Goal: Task Accomplishment & Management: Manage account settings

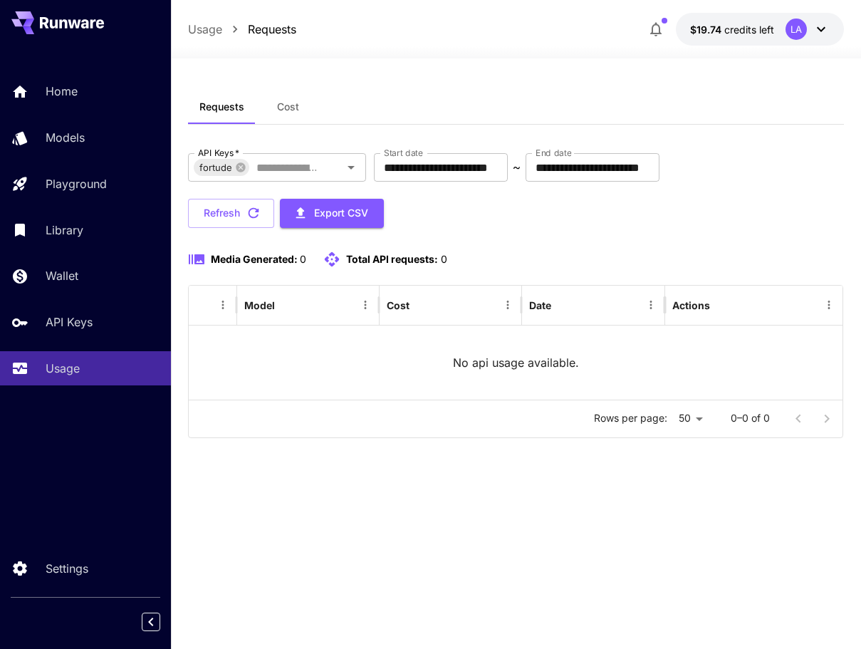
click at [375, 518] on div "**********" at bounding box center [516, 354] width 656 height 528
click at [283, 108] on span "Cost" at bounding box center [288, 106] width 22 height 13
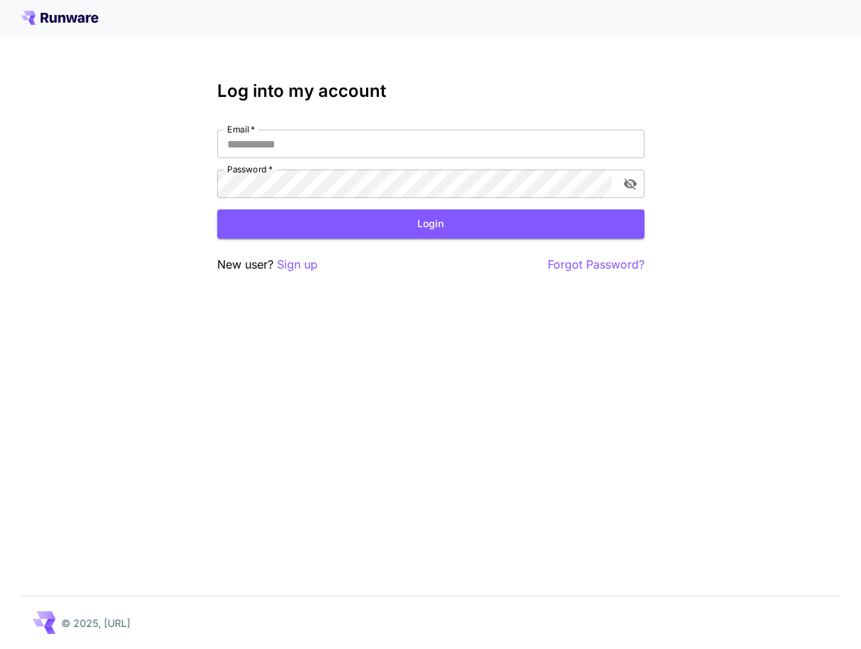
type input "**********"
click at [433, 231] on button "Login" at bounding box center [430, 223] width 427 height 29
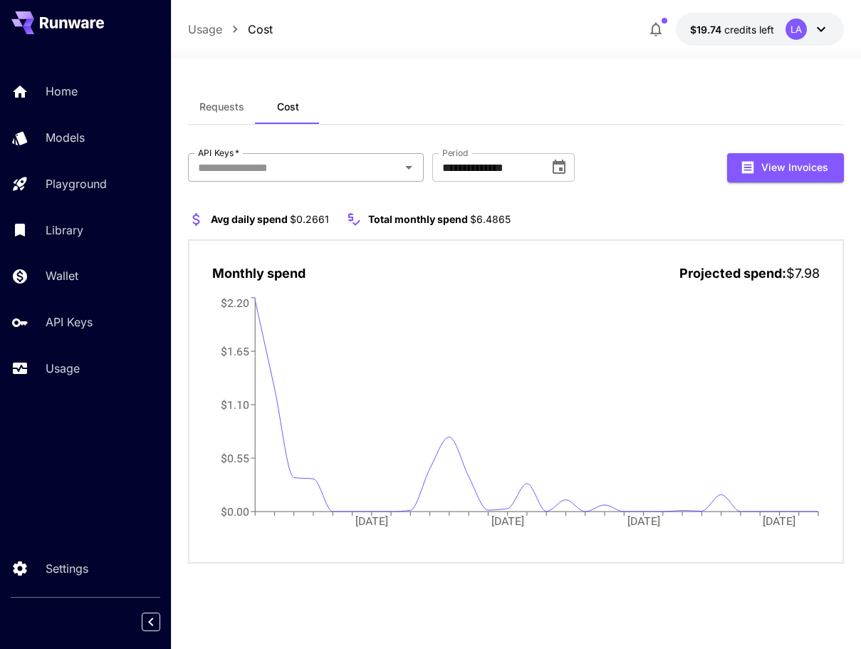
click at [396, 171] on input "API Keys   *" at bounding box center [294, 167] width 204 height 20
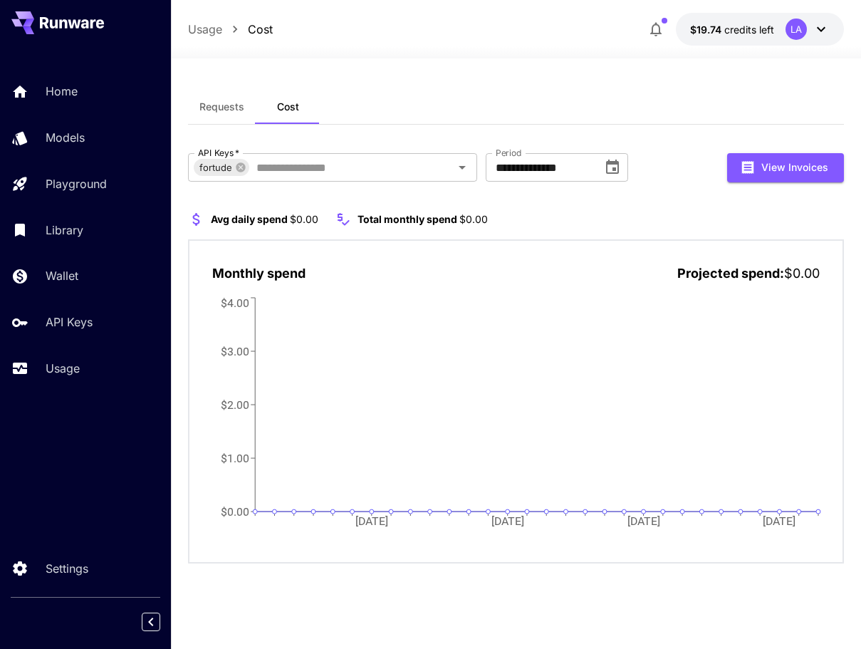
click at [222, 108] on span "Requests" at bounding box center [221, 106] width 45 height 13
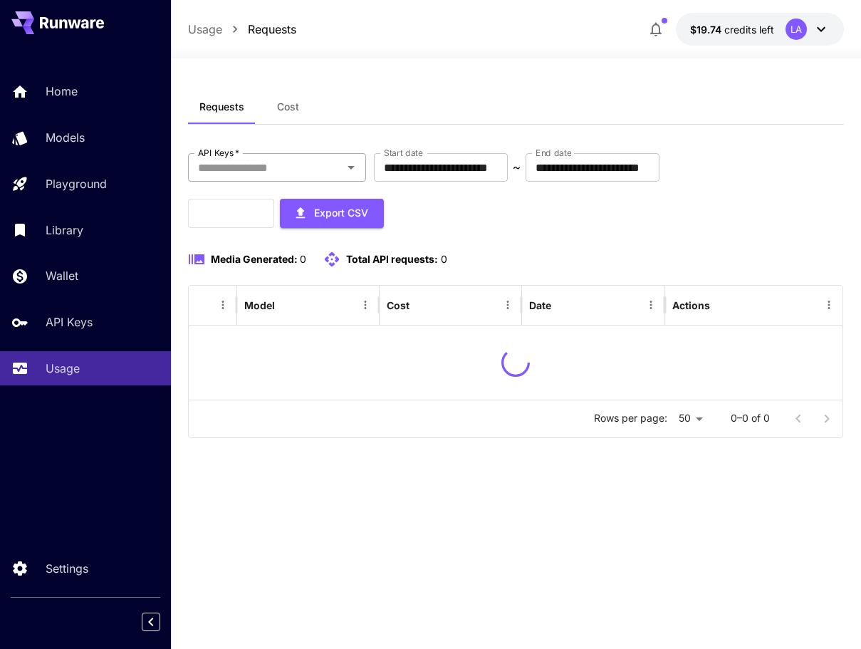
click at [313, 162] on input "API Keys   *" at bounding box center [265, 167] width 146 height 20
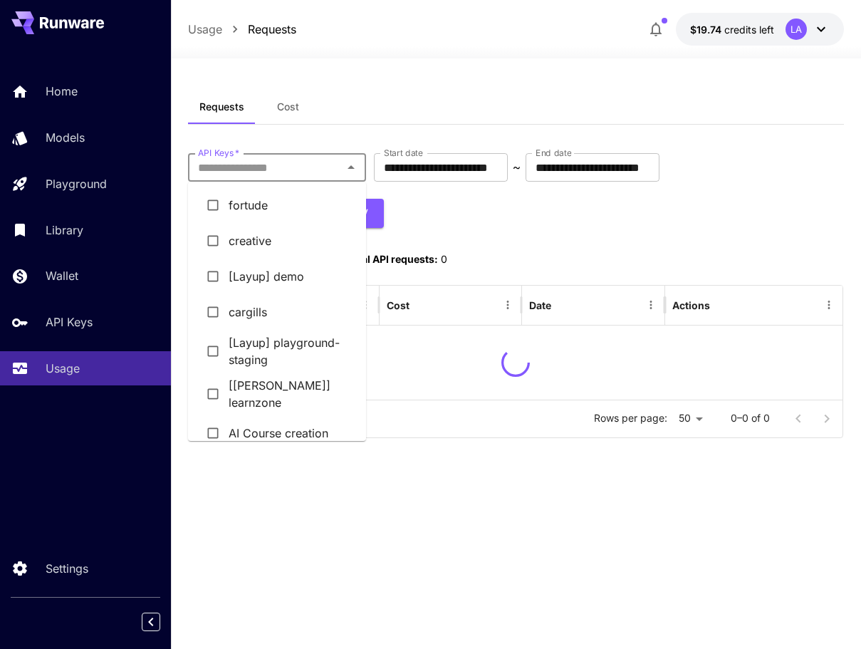
click at [246, 214] on li "fortude" at bounding box center [277, 205] width 178 height 36
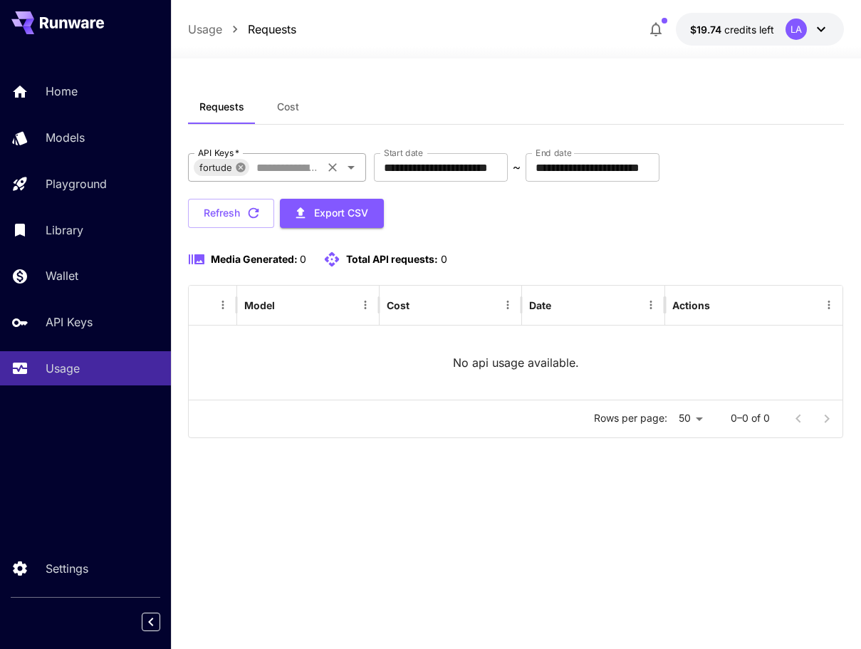
click at [241, 167] on icon at bounding box center [240, 166] width 9 height 9
click at [286, 107] on span "Cost" at bounding box center [288, 106] width 22 height 13
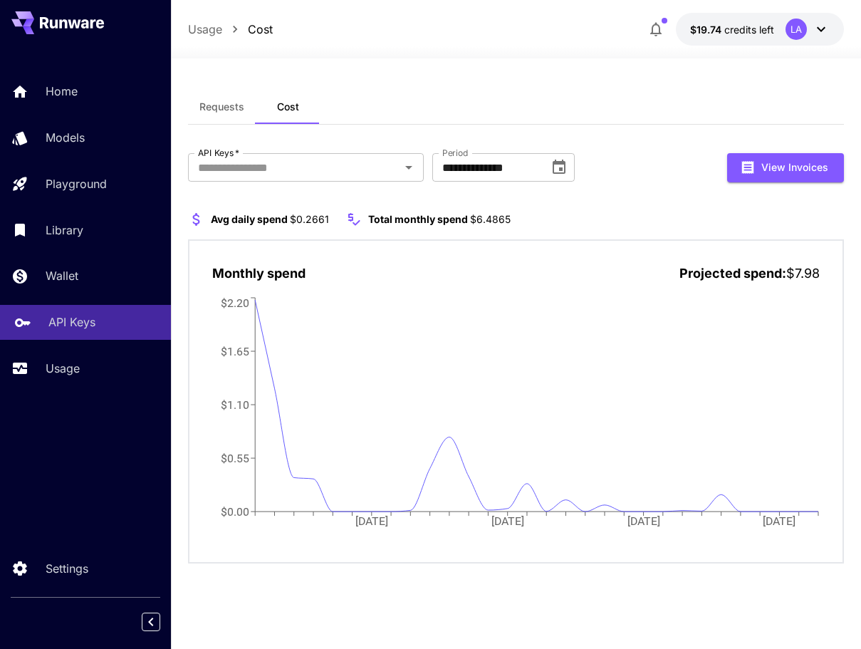
click at [72, 316] on p "API Keys" at bounding box center [71, 321] width 47 height 17
